Goal: Task Accomplishment & Management: Use online tool/utility

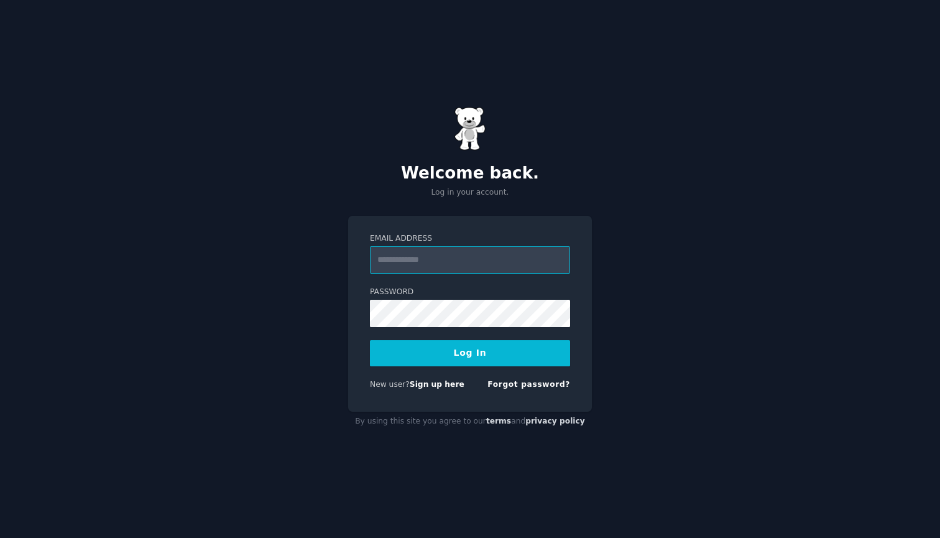
type input "**********"
click at [470, 352] on button "Log In" at bounding box center [470, 353] width 200 height 26
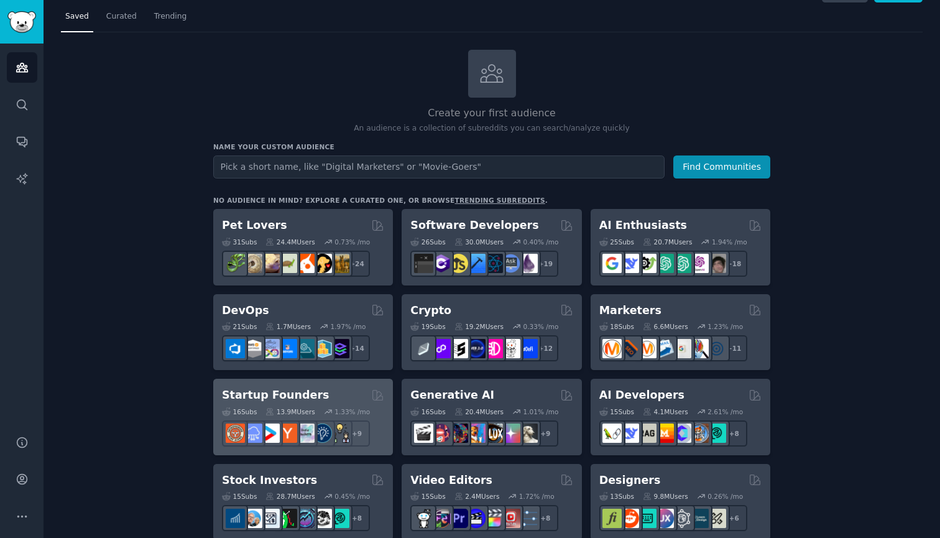
scroll to position [28, 0]
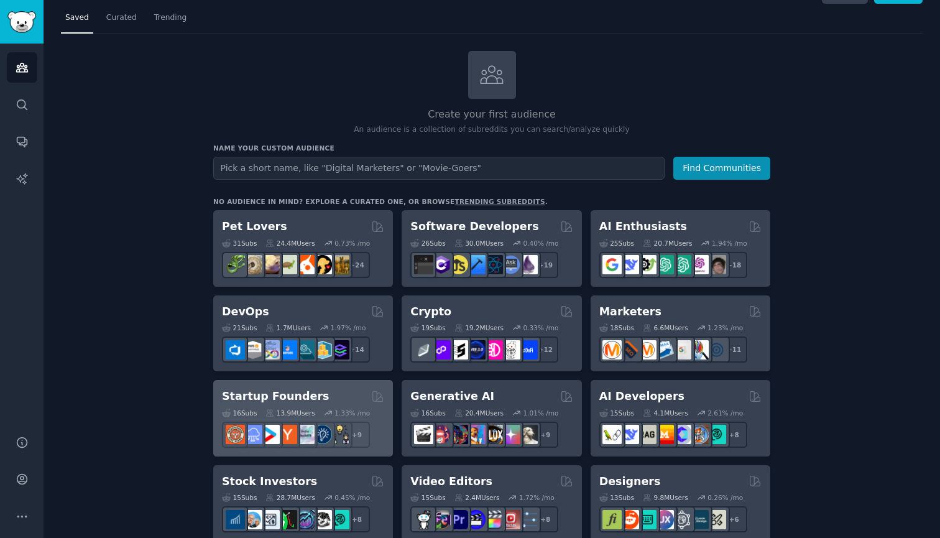
click at [258, 390] on h2 "Startup Founders" at bounding box center [275, 396] width 107 height 16
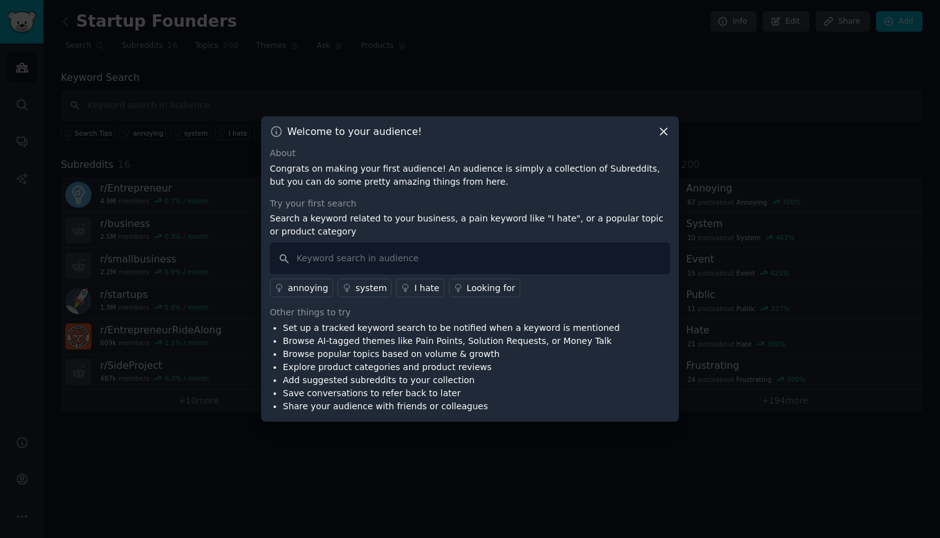
click at [663, 131] on div "Welcome to your audience! About Congrats on making your first audience! An audi…" at bounding box center [470, 268] width 418 height 305
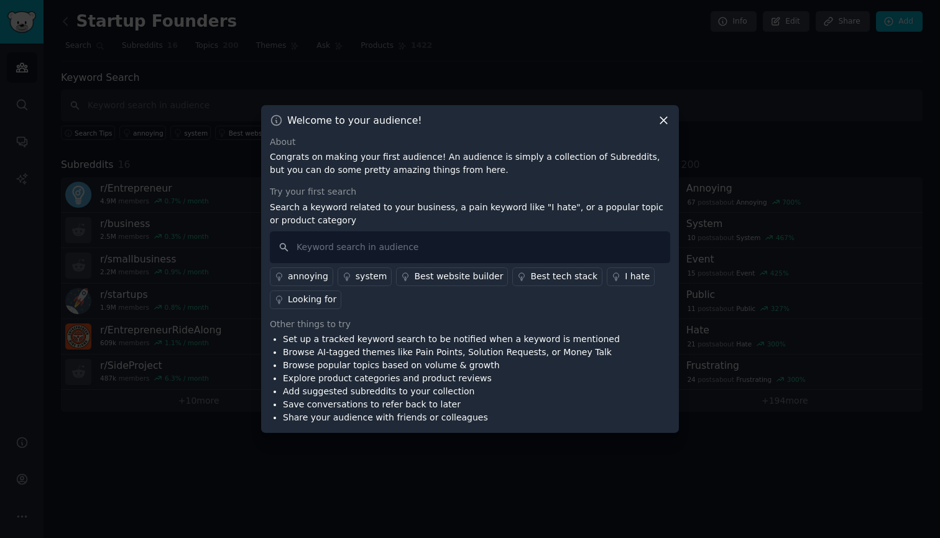
click at [669, 113] on div "Welcome to your audience! About Congrats on making your first audience! An audi…" at bounding box center [470, 269] width 418 height 328
click at [662, 119] on icon at bounding box center [663, 120] width 7 height 7
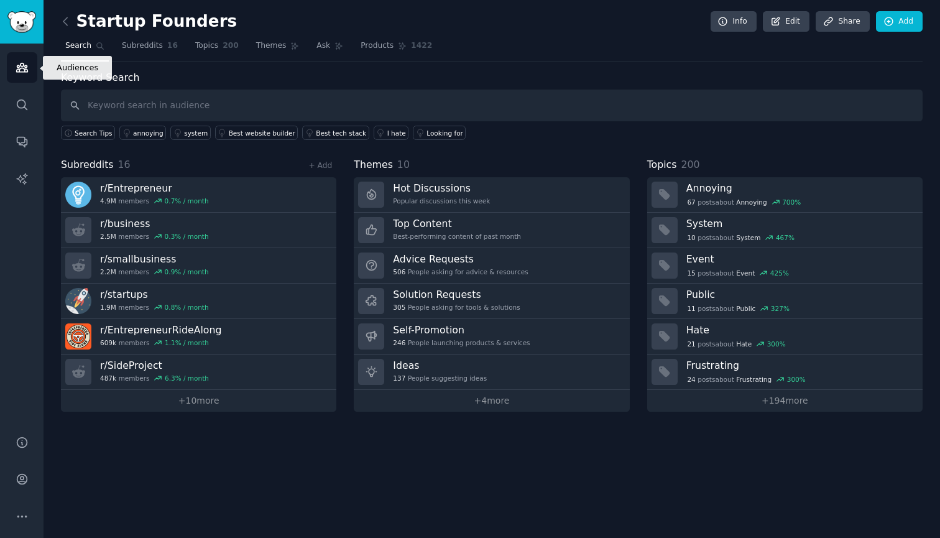
click at [21, 72] on icon "Sidebar" at bounding box center [21, 67] width 11 height 9
